Goal: Task Accomplishment & Management: Complete application form

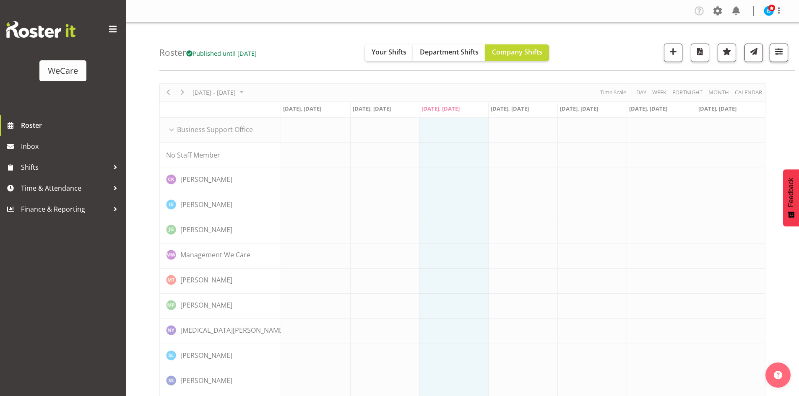
click at [788, 52] on div "Roster Published until Nov 30, 2025 Your Shifts Department Shifts Company Shift…" at bounding box center [477, 47] width 636 height 48
click at [782, 52] on span "button" at bounding box center [779, 51] width 11 height 11
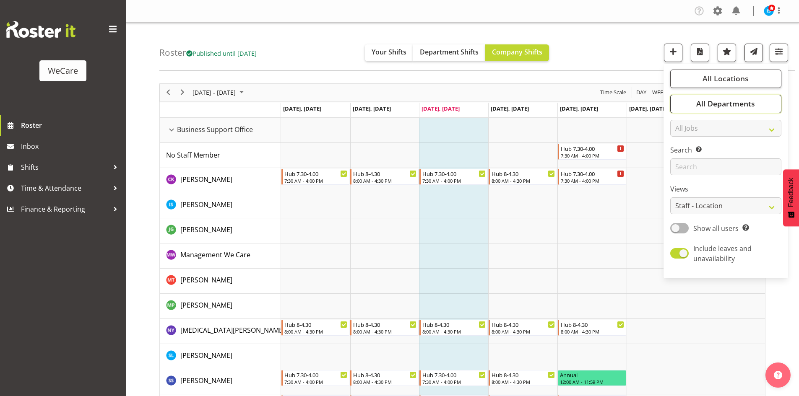
click at [755, 102] on span "All Departments" at bounding box center [725, 104] width 59 height 10
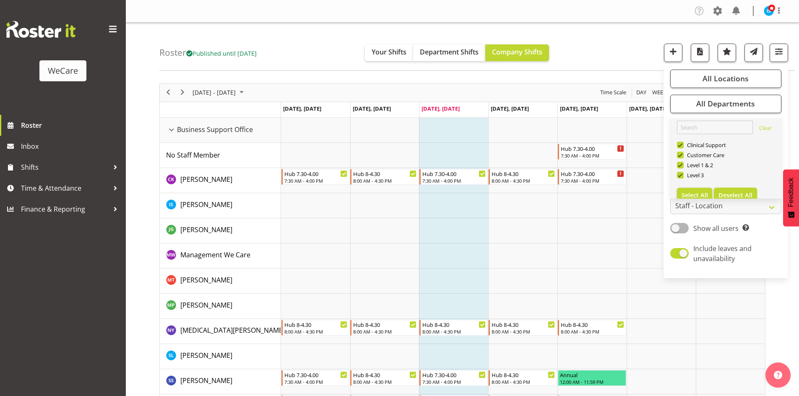
click at [739, 193] on span "Deselect All" at bounding box center [736, 195] width 34 height 8
checkbox input "false"
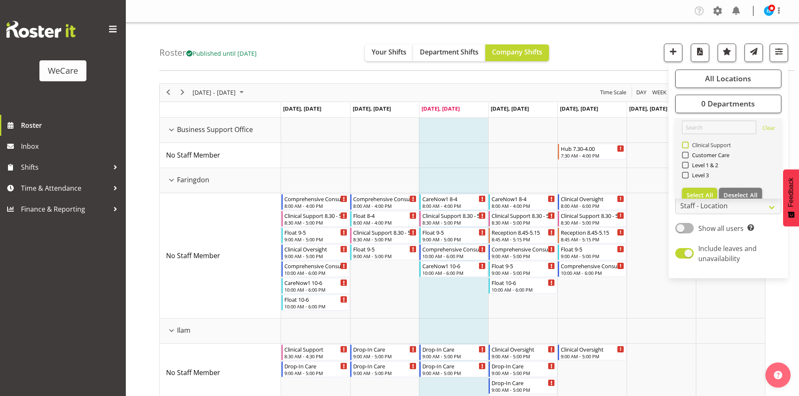
click at [701, 144] on span "Clinical Support" at bounding box center [710, 145] width 43 height 7
click at [688, 144] on input "Clinical Support" at bounding box center [684, 144] width 5 height 5
checkbox input "true"
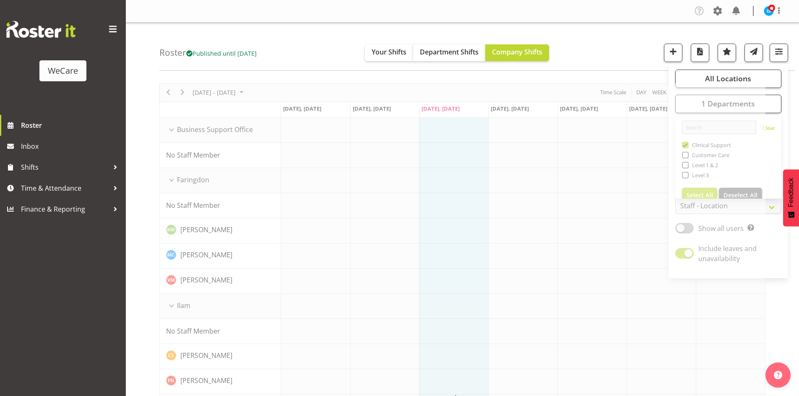
click at [615, 65] on div "Roster Published until Nov 30, 2025 Your Shifts Department Shifts Company Shift…" at bounding box center [477, 47] width 636 height 48
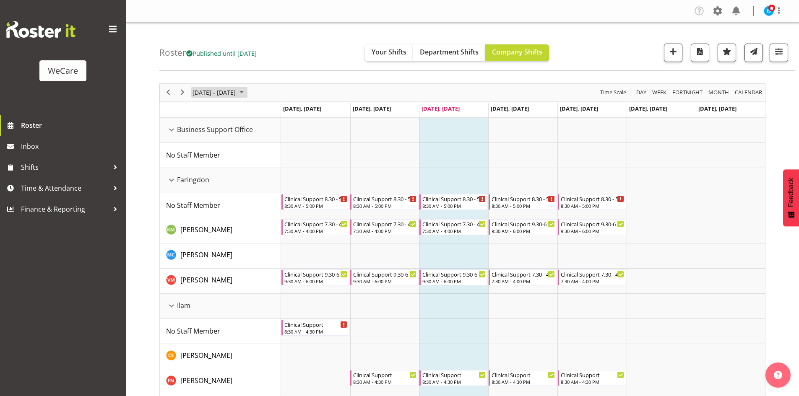
click at [233, 91] on span "October 06 - 12, 2025" at bounding box center [214, 92] width 45 height 10
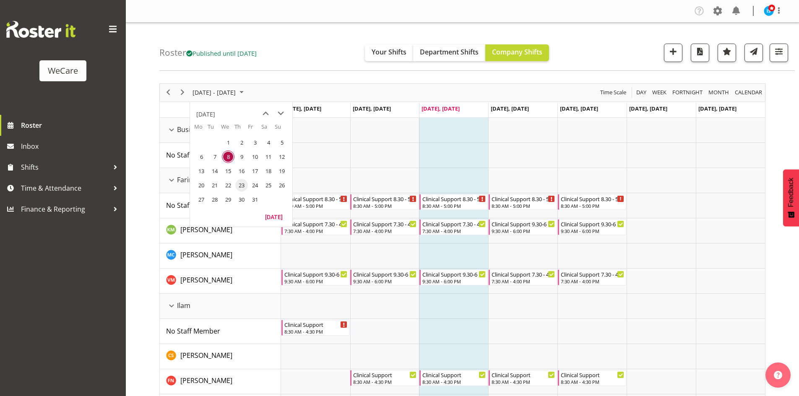
click at [237, 189] on span "23" at bounding box center [241, 185] width 13 height 13
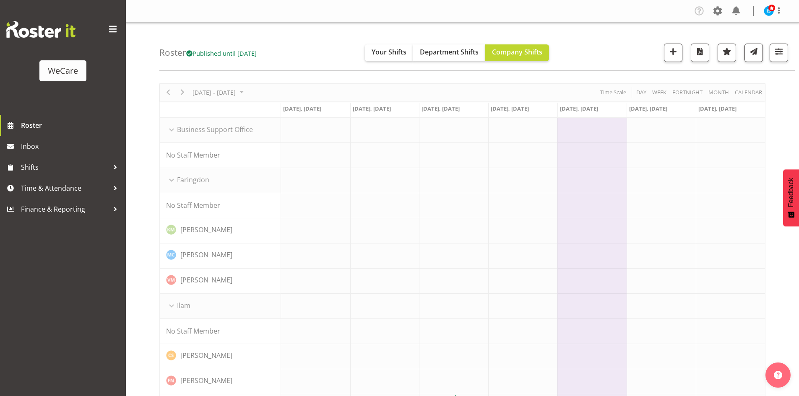
scroll to position [332, 0]
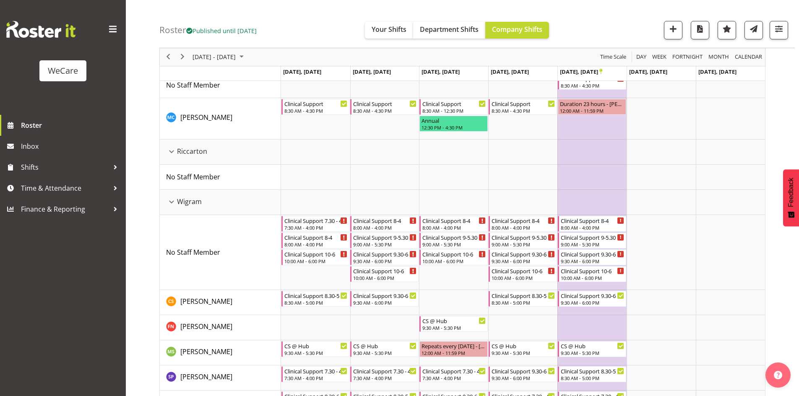
scroll to position [399, 0]
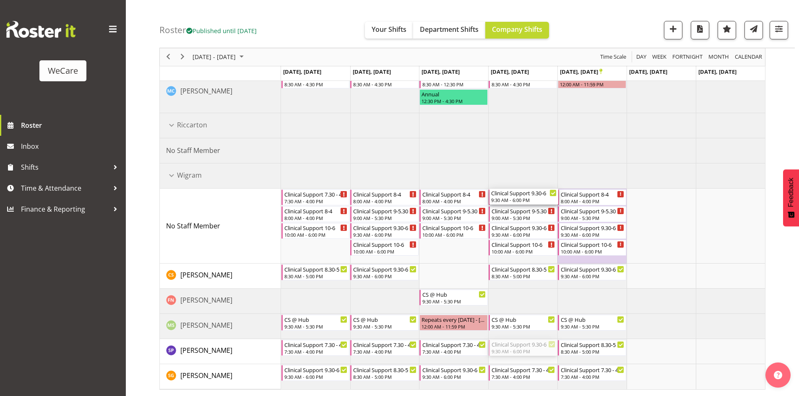
drag, startPoint x: 528, startPoint y: 347, endPoint x: 522, endPoint y: 220, distance: 126.8
click at [522, 220] on div "Clinical Support 8.30 - 5 8:30 AM - 5:00 PM Clinical Support 8.30 - 5 8:30 AM -…" at bounding box center [523, 54] width 484 height 670
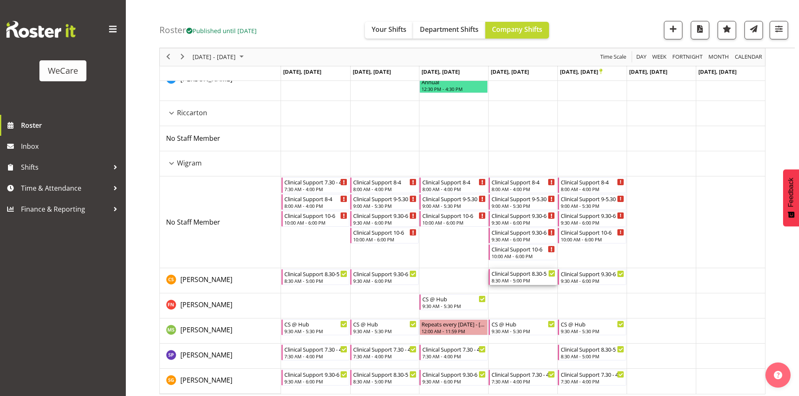
scroll to position [415, 0]
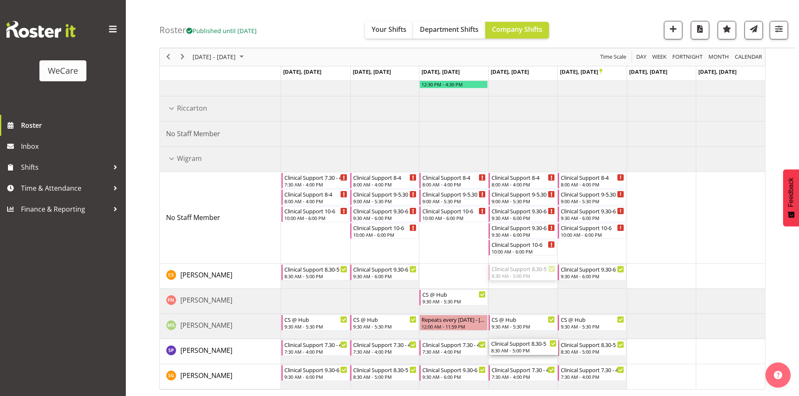
drag, startPoint x: 524, startPoint y: 287, endPoint x: 534, endPoint y: 351, distance: 64.6
drag, startPoint x: 593, startPoint y: 271, endPoint x: 598, endPoint y: 252, distance: 19.4
click at [598, 252] on div "Clinical Support 8.30 - 5 8:30 AM - 5:00 PM Clinical Support 8.30 - 5 8:30 AM -…" at bounding box center [523, 46] width 484 height 687
drag, startPoint x: 599, startPoint y: 360, endPoint x: 599, endPoint y: 277, distance: 83.1
drag, startPoint x: 597, startPoint y: 229, endPoint x: 594, endPoint y: 347, distance: 117.9
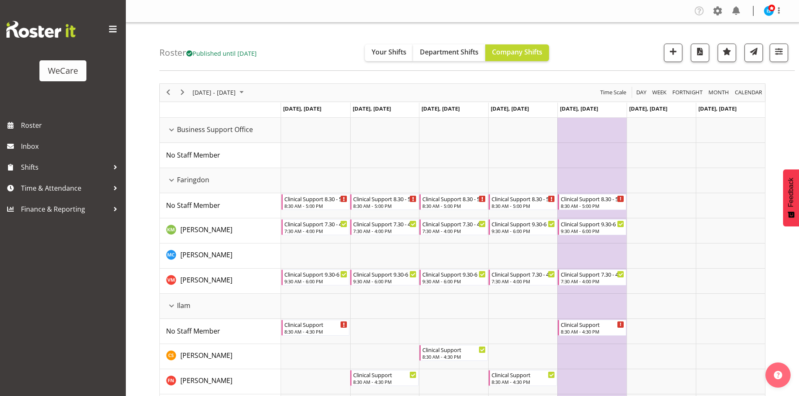
scroll to position [399, 0]
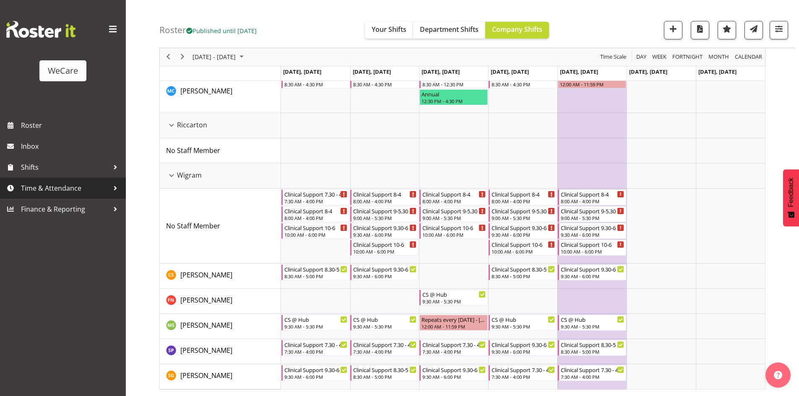
click at [71, 187] on span "Time & Attendance" at bounding box center [65, 188] width 88 height 13
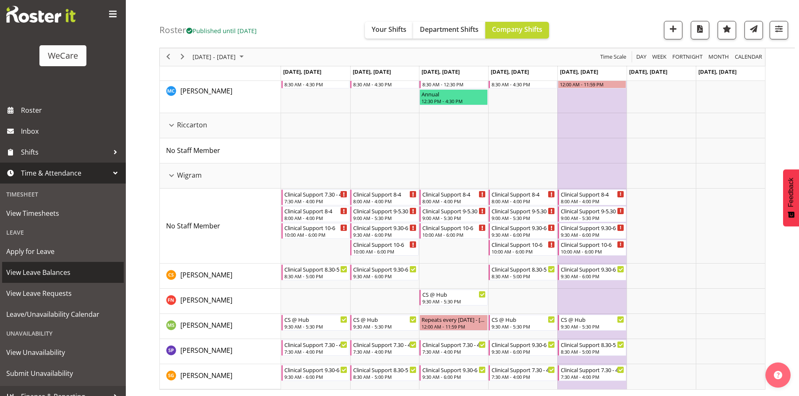
scroll to position [26, 0]
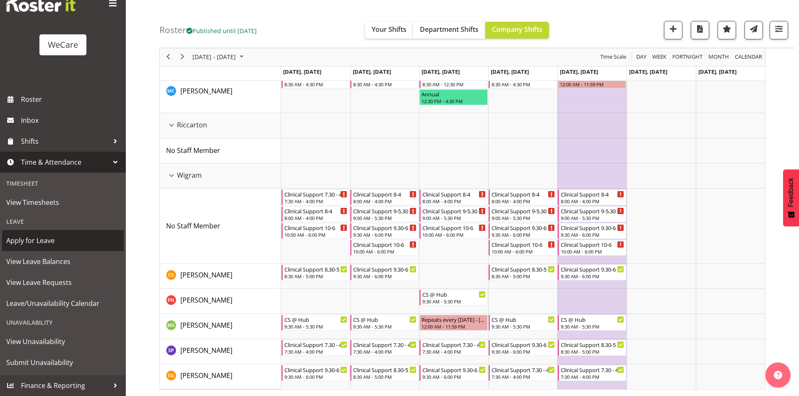
click at [35, 241] on span "Apply for Leave" at bounding box center [62, 241] width 113 height 13
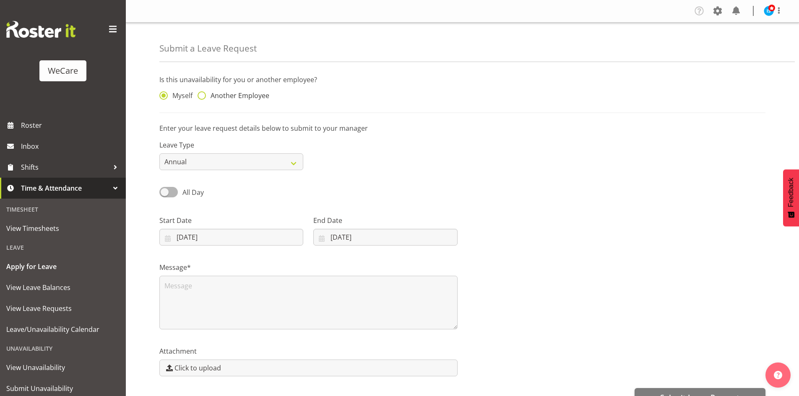
click at [239, 97] on span "Another Employee" at bounding box center [237, 95] width 63 height 8
click at [203, 97] on input "Another Employee" at bounding box center [200, 95] width 5 height 5
radio input "true"
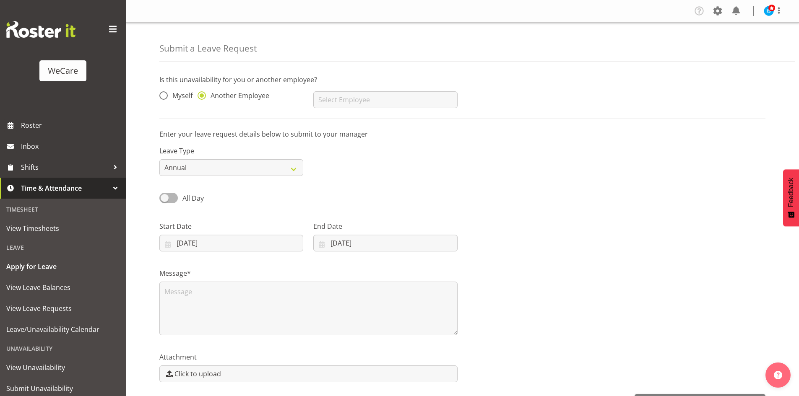
click at [305, 92] on div "Myself Another Employee" at bounding box center [231, 97] width 154 height 34
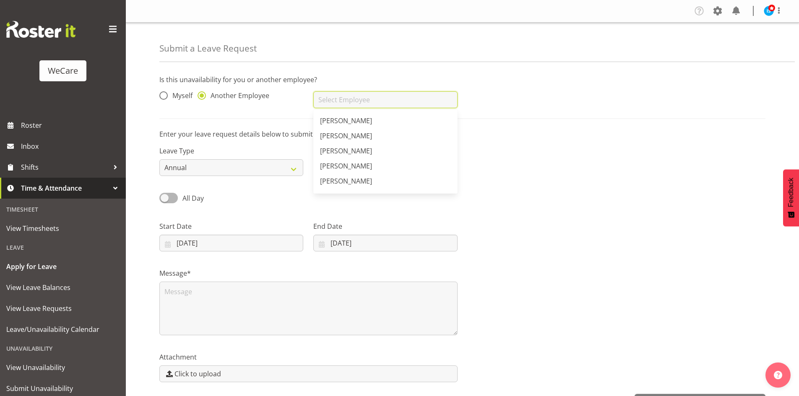
click at [325, 95] on input "text" at bounding box center [385, 99] width 144 height 17
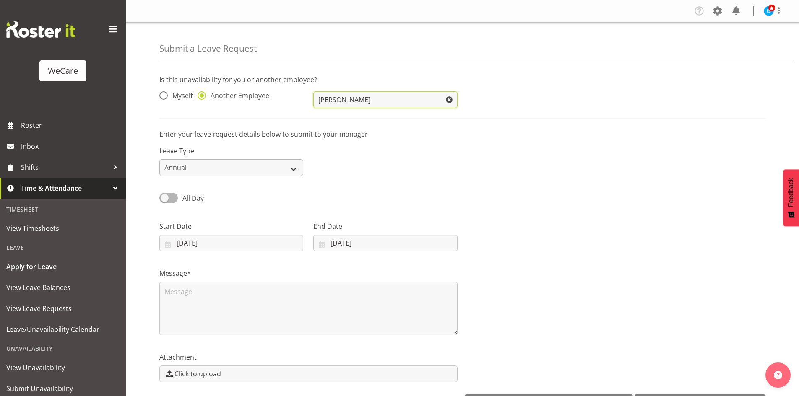
type input "[PERSON_NAME]"
click at [183, 165] on select "Annual Sick Leave Without Pay Bereavement Domestic Violence Parental Jury Servi…" at bounding box center [231, 167] width 144 height 17
click at [529, 174] on div "Leave Type Annual Sick Leave Without Pay Bereavement Domestic Violence Parental…" at bounding box center [462, 157] width 616 height 47
click at [186, 238] on input "08/10/2025" at bounding box center [231, 243] width 144 height 17
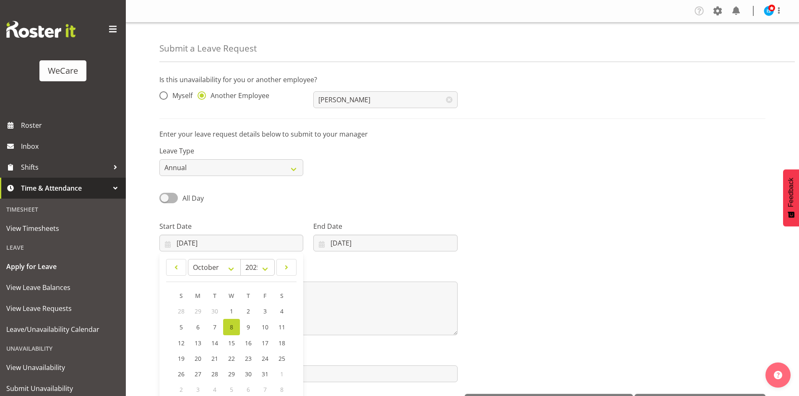
scroll to position [29, 0]
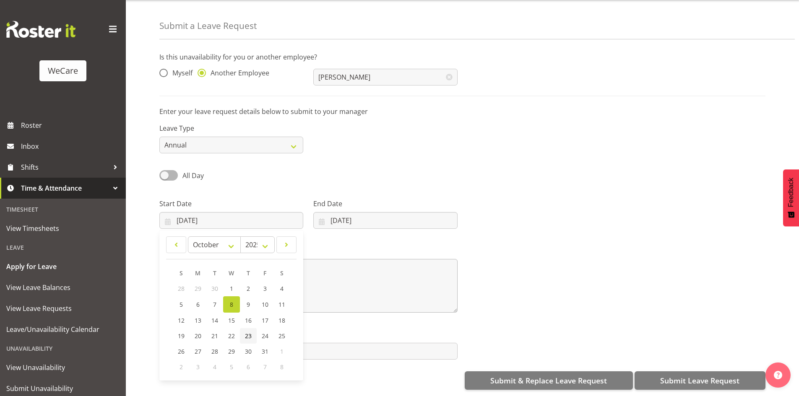
drag, startPoint x: 251, startPoint y: 328, endPoint x: 309, endPoint y: 294, distance: 66.6
click at [251, 332] on span "23" at bounding box center [248, 336] width 7 height 8
type input "23/10/2025"
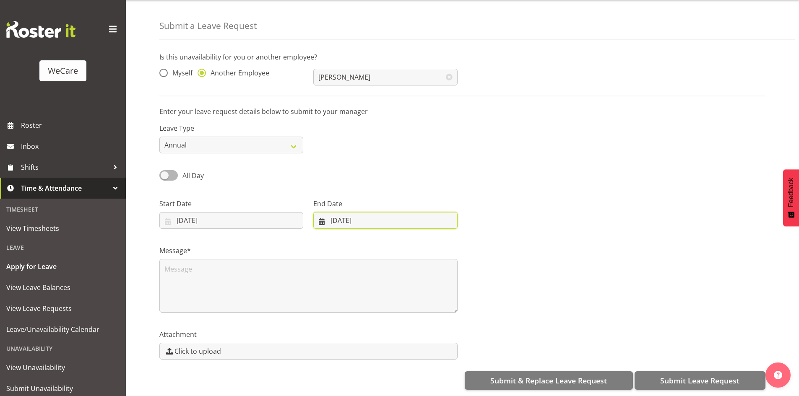
click at [373, 220] on input "08/10/2025" at bounding box center [385, 220] width 144 height 17
click at [396, 332] on span "23" at bounding box center [397, 336] width 7 height 8
type input "23/10/2025"
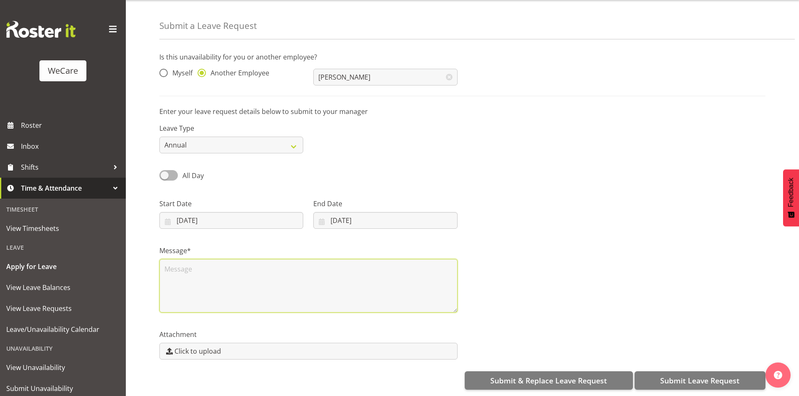
click at [264, 263] on textarea at bounding box center [308, 286] width 298 height 54
type textarea "Annual"
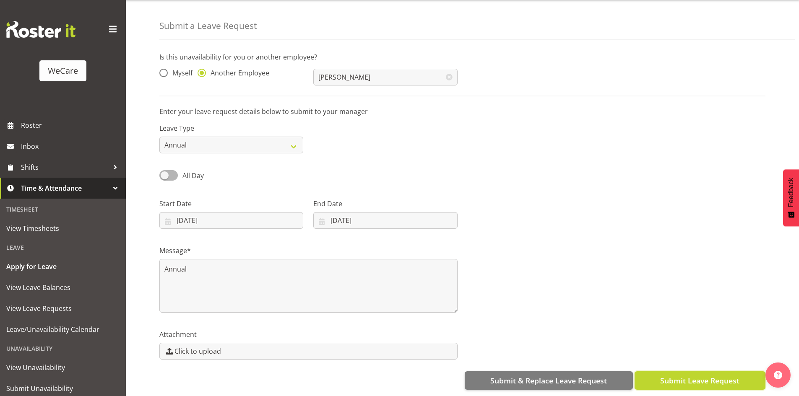
click at [695, 375] on span "Submit Leave Request" at bounding box center [699, 380] width 79 height 11
